Goal: Check status

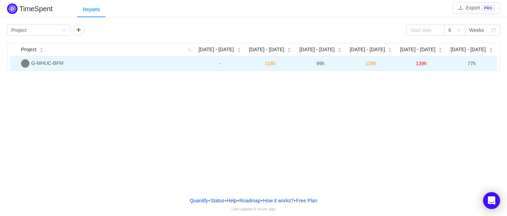
click at [470, 65] on span "77h" at bounding box center [471, 64] width 8 height 6
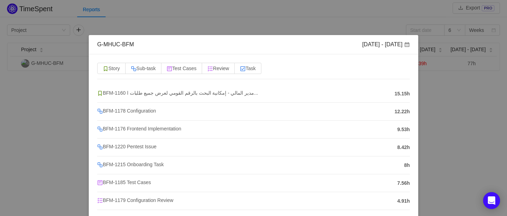
click at [351, 25] on div "G-MHUC-BFM [DATE] - [DATE] Story Sub-task Test Cases Review Task BFM-1160 مدير …" at bounding box center [253, 108] width 507 height 216
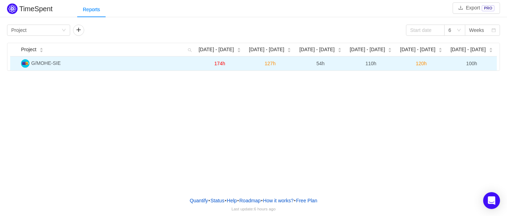
click at [470, 61] on span "100h" at bounding box center [471, 64] width 11 height 6
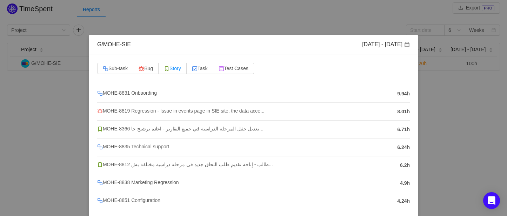
click at [171, 67] on span "Story" at bounding box center [172, 69] width 17 height 6
click at [164, 70] on input "Story" at bounding box center [164, 70] width 0 height 0
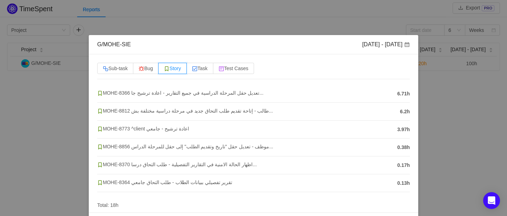
scroll to position [23, 0]
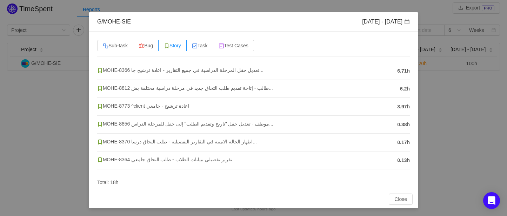
click at [190, 143] on span "MOHE-8370 اظهار الحالة الامنية في التقارير التفصيلية - طلب التحاق درسا..." at bounding box center [177, 142] width 160 height 6
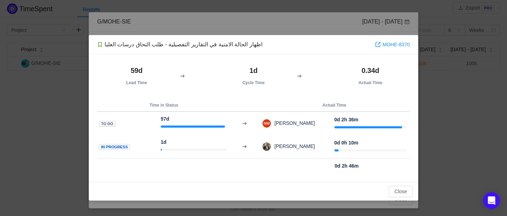
click at [379, 25] on div "اظهار الحالة الامنية في التقارير التفصيلية - طلب التحاق درسات العليا MOHE-8370 …" at bounding box center [253, 108] width 507 height 216
